Goal: Task Accomplishment & Management: Manage account settings

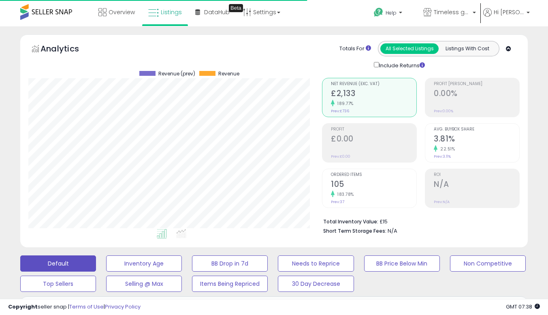
select select "**"
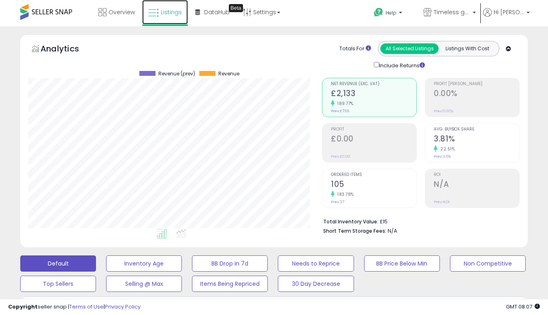
click at [172, 15] on span "Listings" at bounding box center [171, 12] width 21 height 8
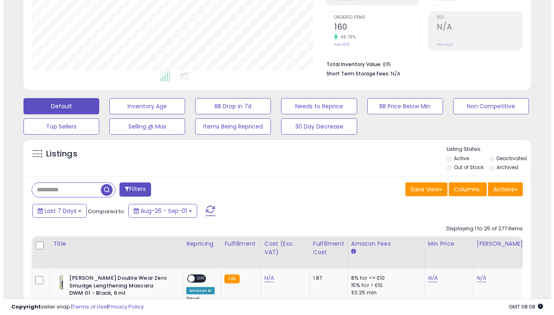
scroll to position [162, 0]
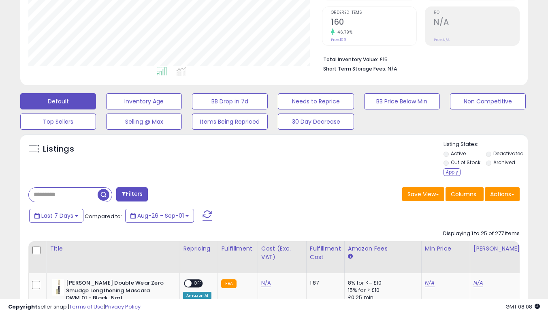
click at [447, 171] on div "Apply" at bounding box center [451, 172] width 17 height 8
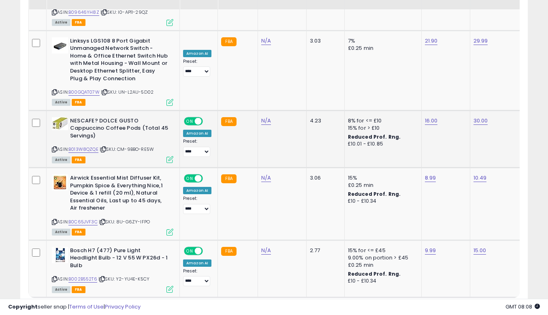
scroll to position [1845, 0]
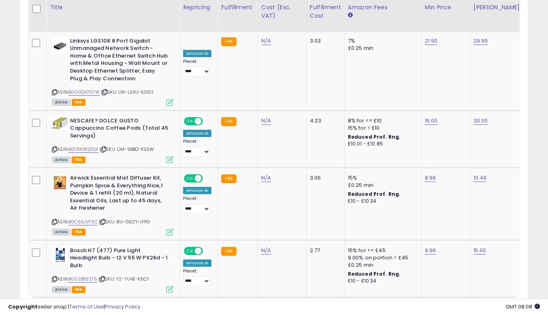
click at [67, 306] on select "** **" at bounding box center [62, 313] width 24 height 14
select select "**"
click at [51, 306] on select "** **" at bounding box center [62, 313] width 24 height 14
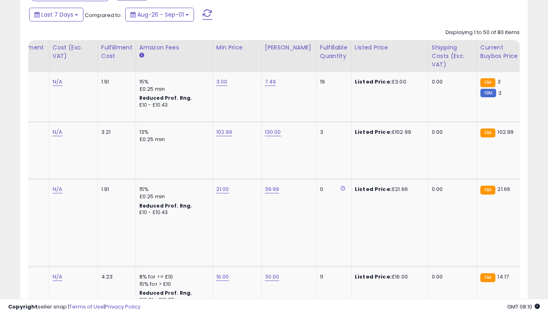
scroll to position [0, 210]
click at [219, 135] on link "102.99" at bounding box center [223, 132] width 16 height 8
type input "******"
click button "submit" at bounding box center [244, 112] width 14 height 12
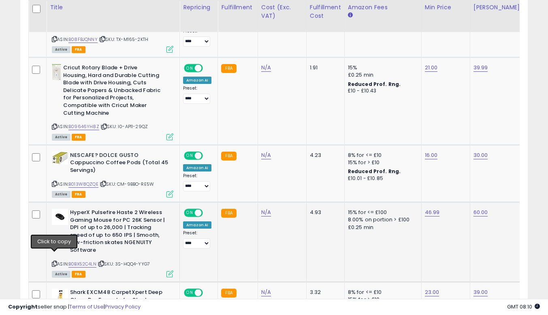
click at [53, 261] on icon at bounding box center [54, 263] width 5 height 4
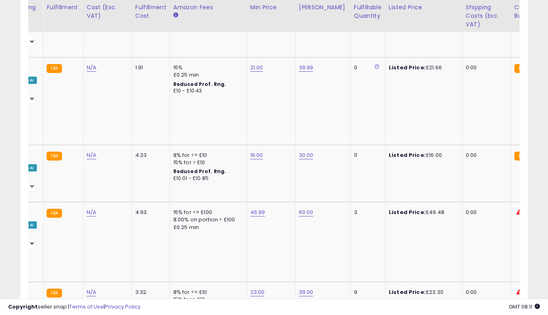
scroll to position [0, 175]
click at [253, 212] on link "46.99" at bounding box center [257, 212] width 15 height 8
type input "**"
click button "submit" at bounding box center [278, 192] width 14 height 12
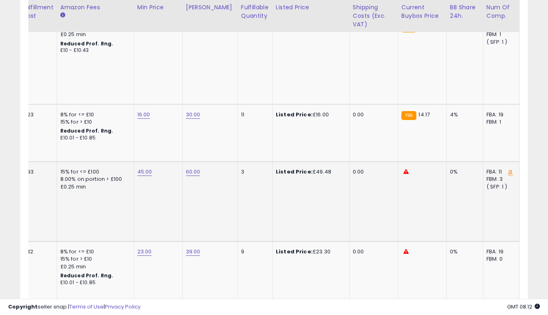
scroll to position [0, 311]
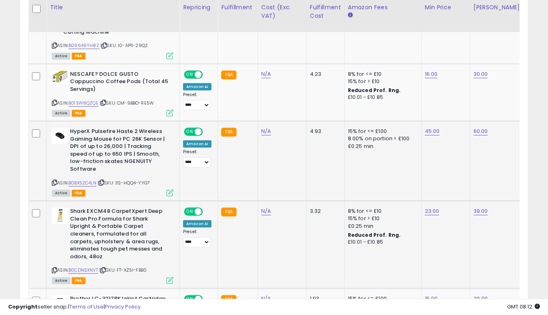
click at [53, 268] on icon at bounding box center [54, 270] width 5 height 4
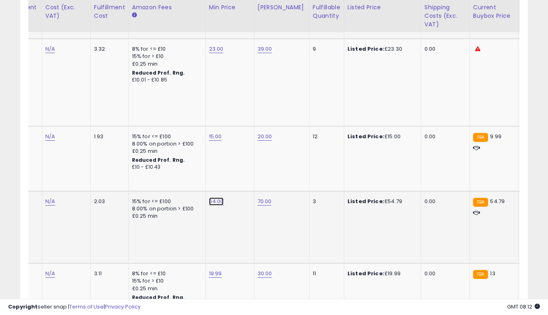
click at [213, 197] on link "54.00" at bounding box center [216, 201] width 15 height 8
type input "*"
type input "*****"
click button "submit" at bounding box center [237, 166] width 14 height 12
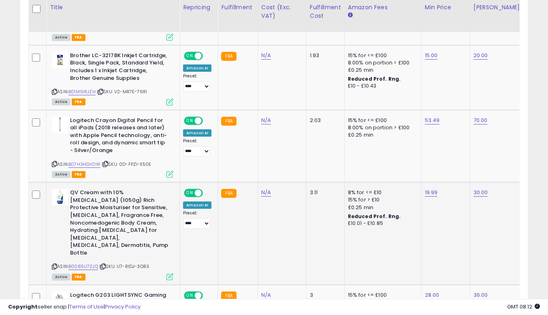
click at [53, 264] on icon at bounding box center [54, 266] width 5 height 4
click at [425, 188] on link "19.99" at bounding box center [431, 192] width 13 height 8
type input "*****"
click button "submit" at bounding box center [452, 157] width 14 height 12
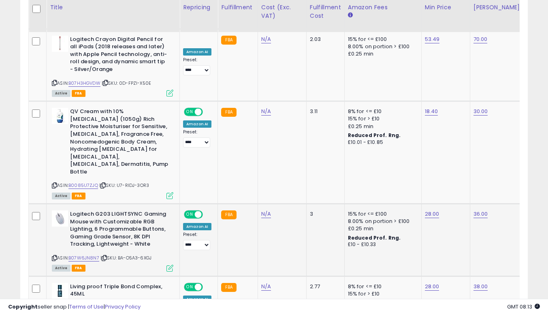
click at [53, 256] on icon at bounding box center [54, 258] width 5 height 4
click at [435, 210] on link "28.00" at bounding box center [432, 214] width 15 height 8
type input "*"
click button "submit" at bounding box center [452, 164] width 14 height 12
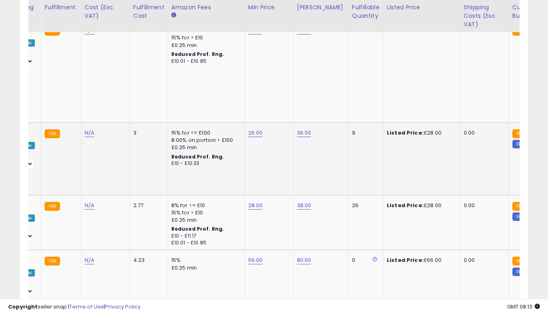
scroll to position [0, 182]
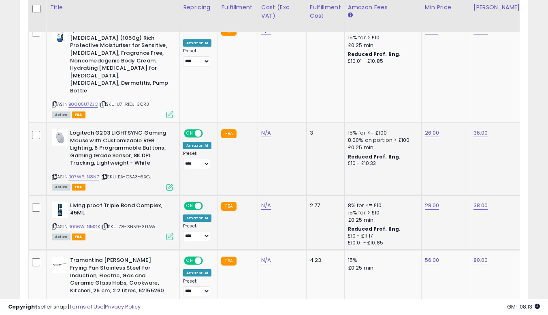
click at [53, 224] on icon at bounding box center [54, 226] width 5 height 4
click at [425, 201] on link "28.00" at bounding box center [432, 205] width 15 height 8
type input "*"
click button "submit" at bounding box center [452, 155] width 14 height 12
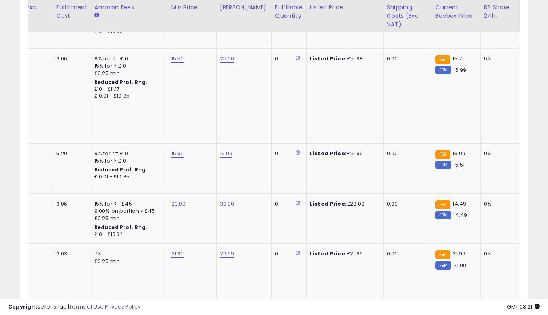
scroll to position [0, 260]
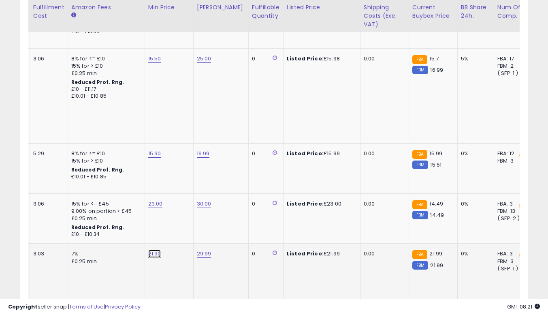
click at [149, 249] on link "21.90" at bounding box center [154, 253] width 13 height 8
type input "*****"
click button "submit" at bounding box center [175, 196] width 14 height 12
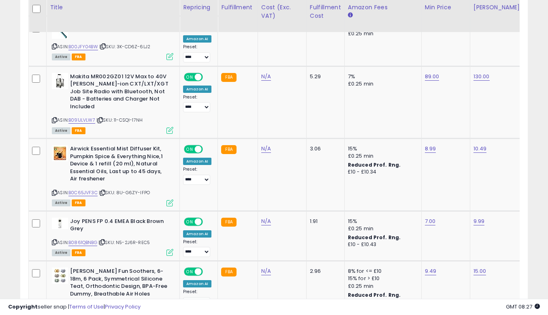
scroll to position [0, 94]
click at [55, 305] on icon at bounding box center [54, 307] width 5 height 4
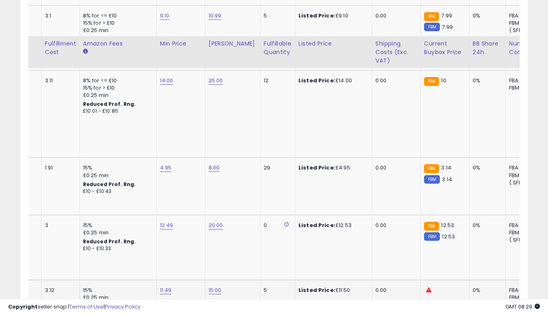
scroll to position [2176, 0]
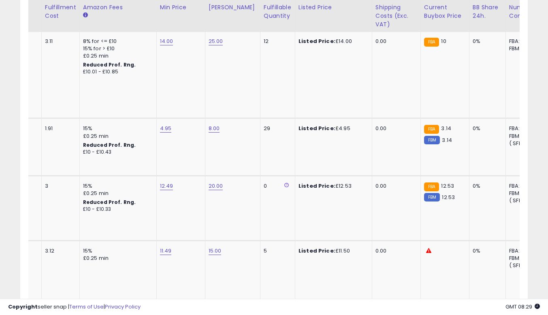
click at [164, 311] on link "40.00" at bounding box center [167, 315] width 15 height 8
type input "*"
type input "**"
click button "submit" at bounding box center [188, 228] width 14 height 12
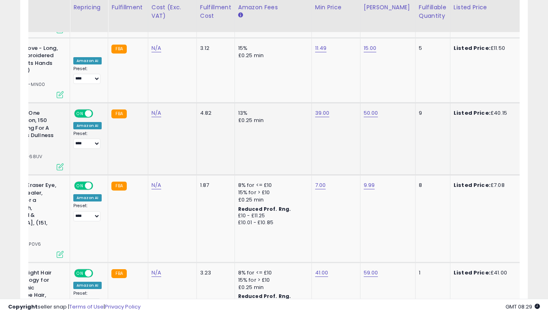
scroll to position [0, 194]
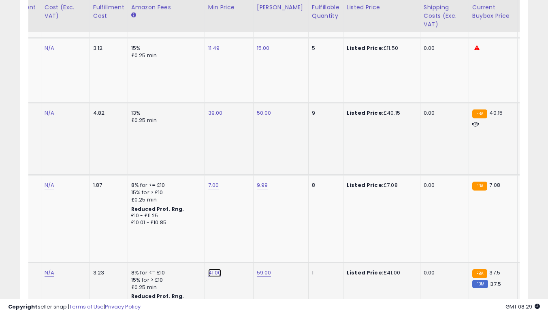
click at [212, 269] on link "41.00" at bounding box center [214, 273] width 13 height 8
type input "*"
click button "submit" at bounding box center [235, 178] width 14 height 12
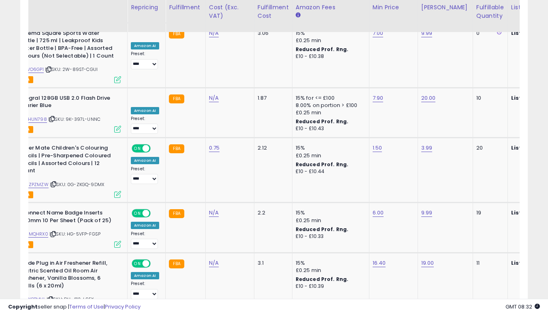
scroll to position [0, 258]
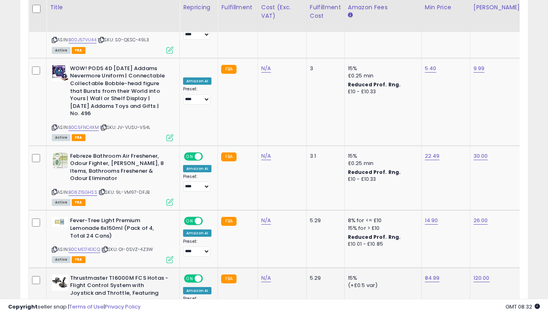
click at [55, 314] on icon at bounding box center [54, 321] width 5 height 4
click at [427, 274] on link "84.99" at bounding box center [432, 278] width 15 height 8
type input "**"
click button "submit" at bounding box center [452, 161] width 14 height 12
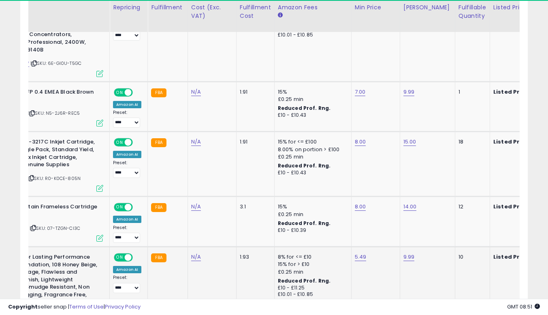
scroll to position [0, 119]
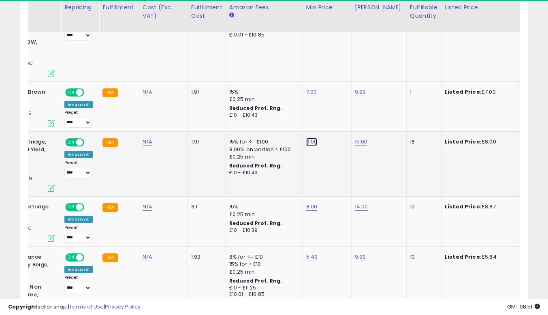
click at [309, 141] on link "8.00" at bounding box center [311, 142] width 11 height 8
type input "*"
type input "****"
click button "submit" at bounding box center [332, 122] width 14 height 12
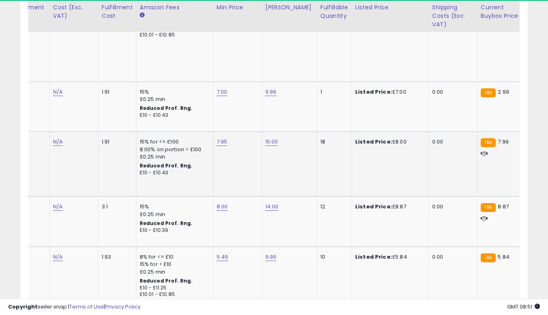
scroll to position [0, 212]
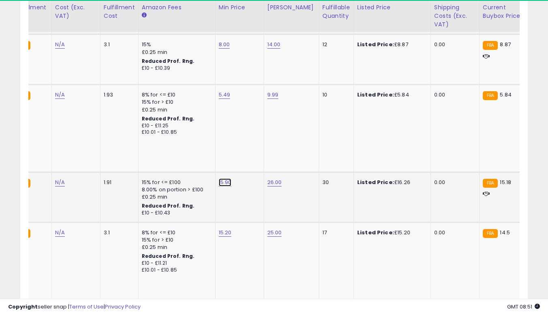
click at [222, 183] on link "15.90" at bounding box center [225, 182] width 13 height 8
type input "*****"
click button "submit" at bounding box center [246, 162] width 14 height 12
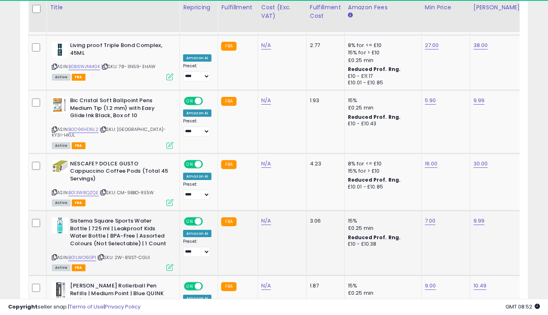
click at [53, 255] on icon at bounding box center [54, 257] width 5 height 4
